Goal: Register for event/course

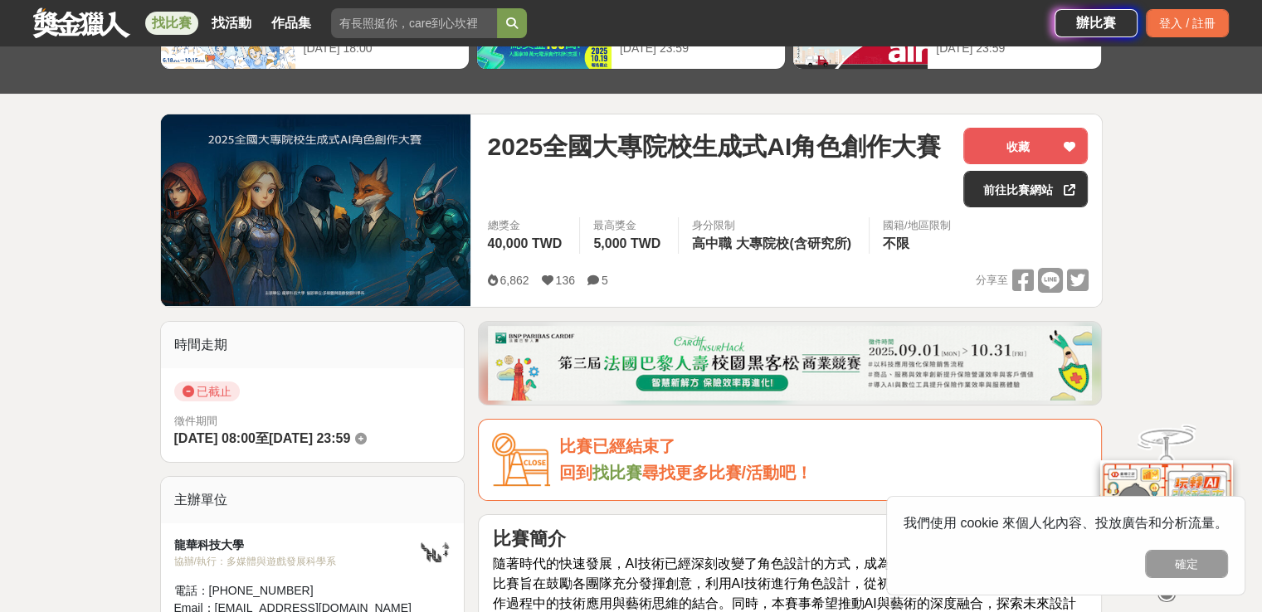
scroll to position [166, 0]
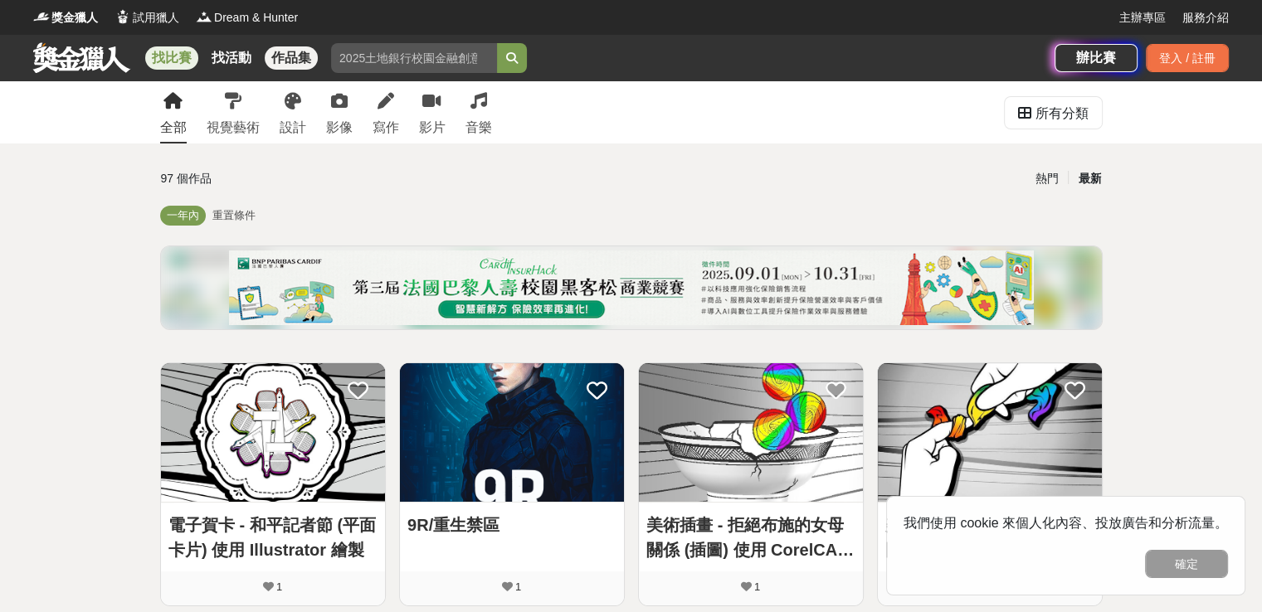
click at [164, 61] on link "找比賽" at bounding box center [171, 57] width 53 height 23
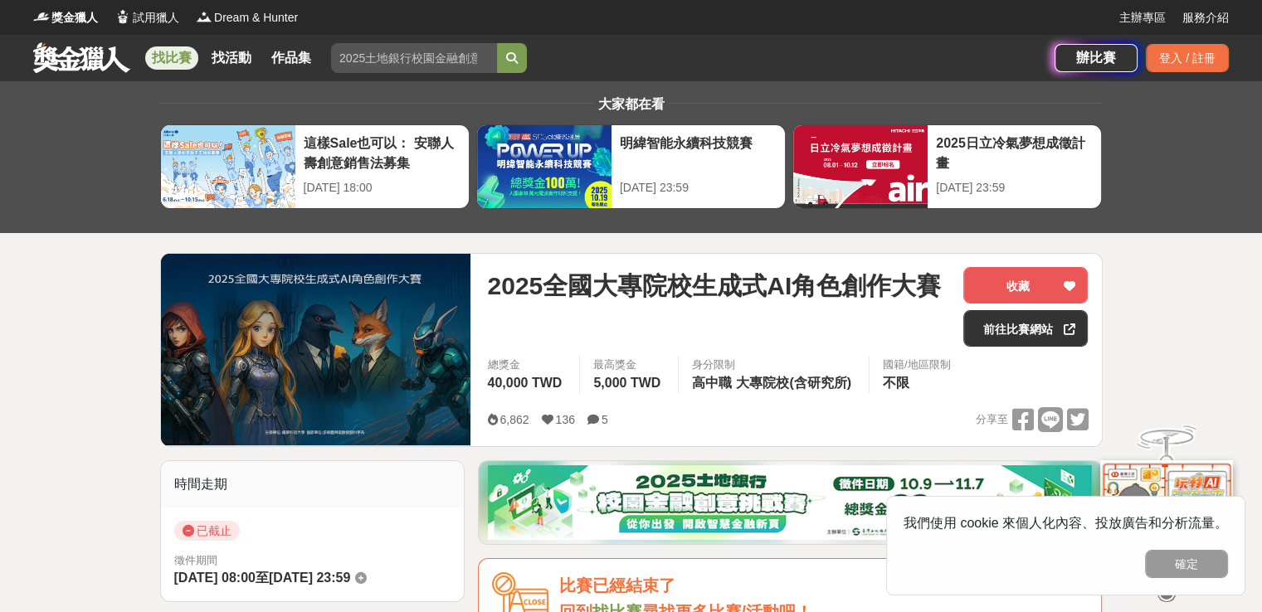
click at [371, 354] on img at bounding box center [316, 350] width 310 height 192
click at [600, 419] on span at bounding box center [595, 419] width 14 height 13
click at [589, 419] on icon at bounding box center [594, 420] width 12 height 12
click at [1036, 329] on link "前往比賽網站" at bounding box center [1025, 328] width 124 height 37
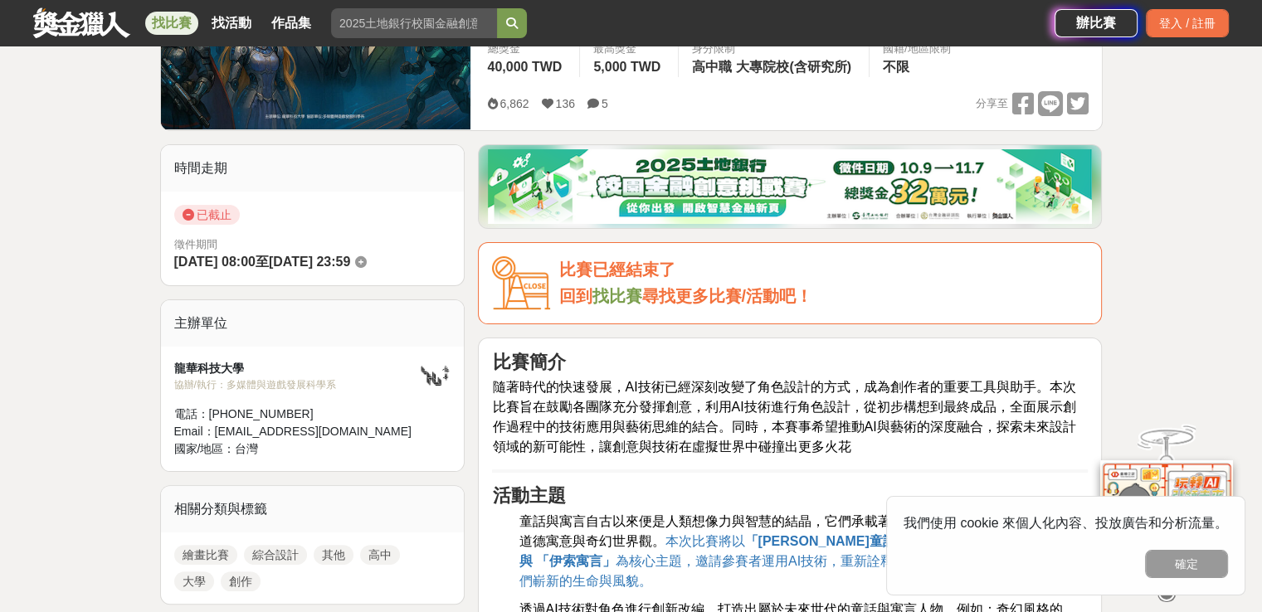
scroll to position [166, 0]
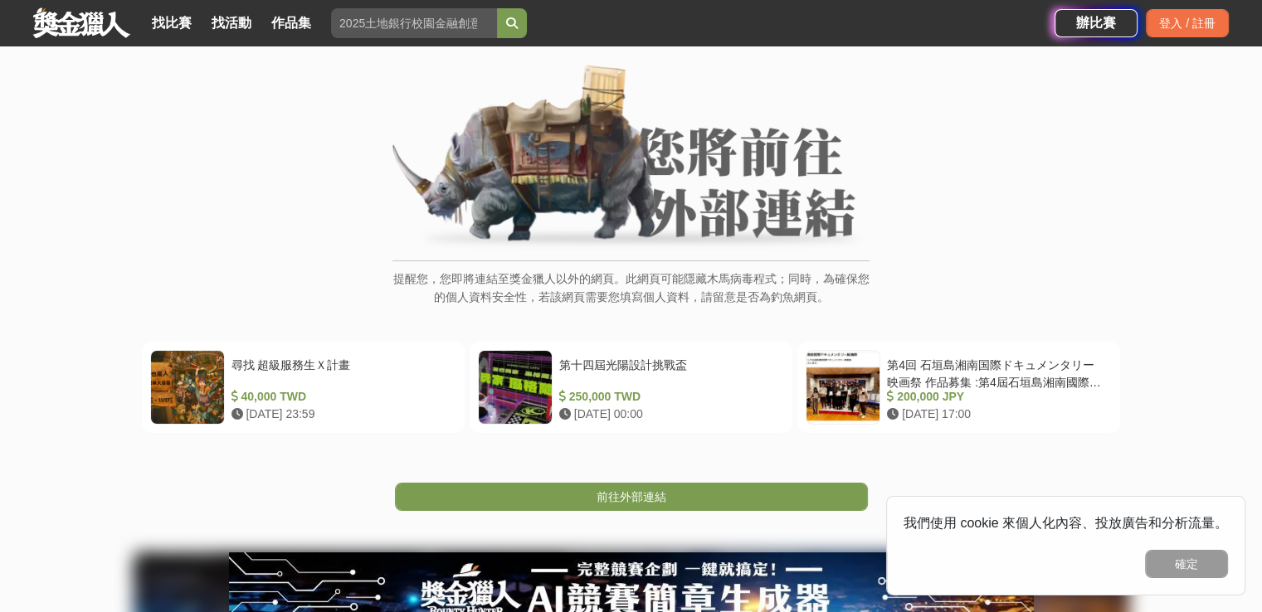
scroll to position [166, 0]
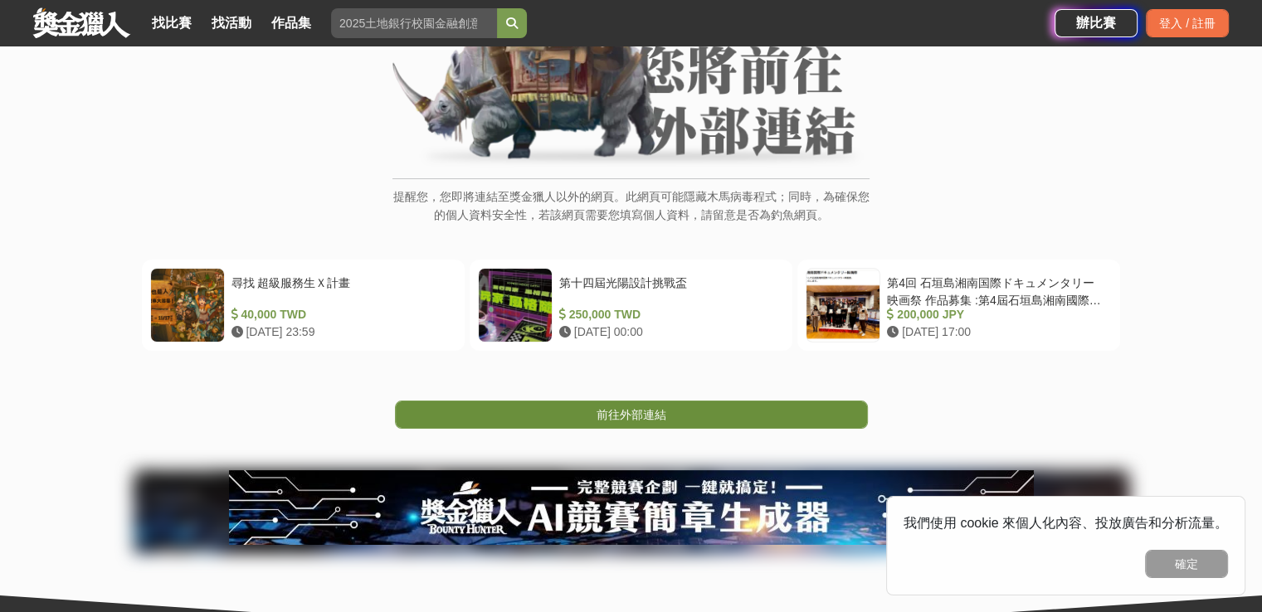
click at [758, 405] on link "前往外部連結" at bounding box center [631, 415] width 473 height 28
